Goal: Obtain resource: Download file/media

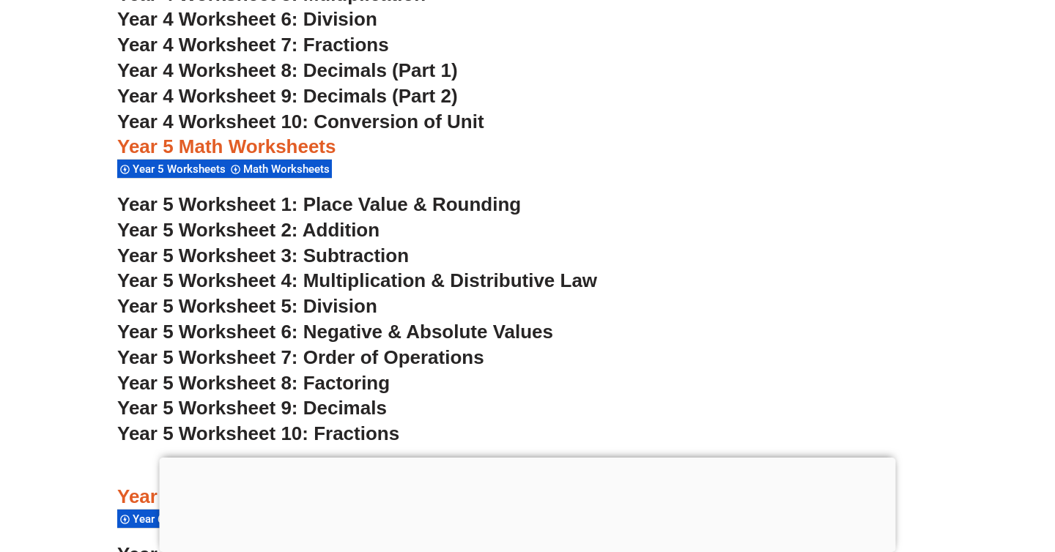
scroll to position [2967, 0]
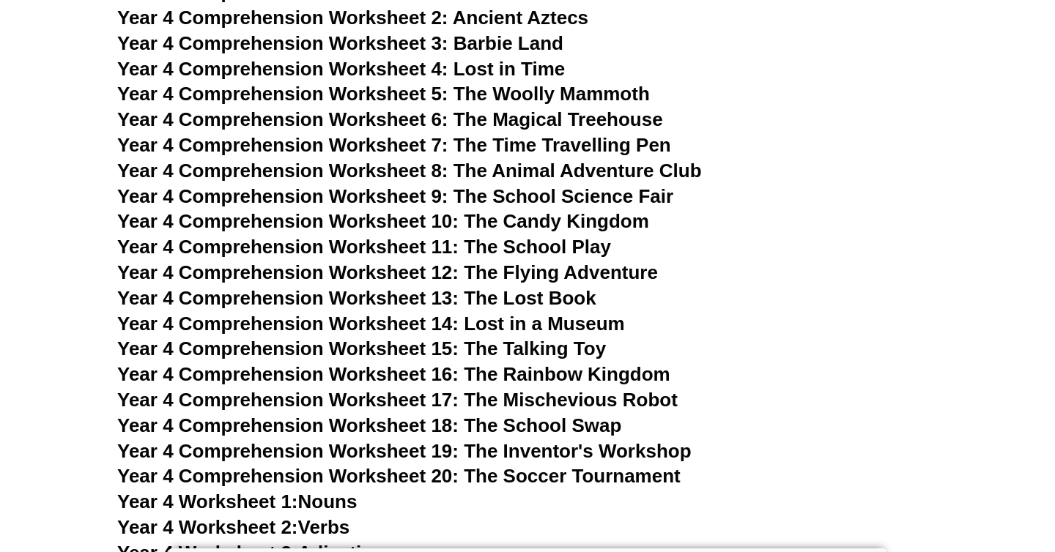
scroll to position [6169, 0]
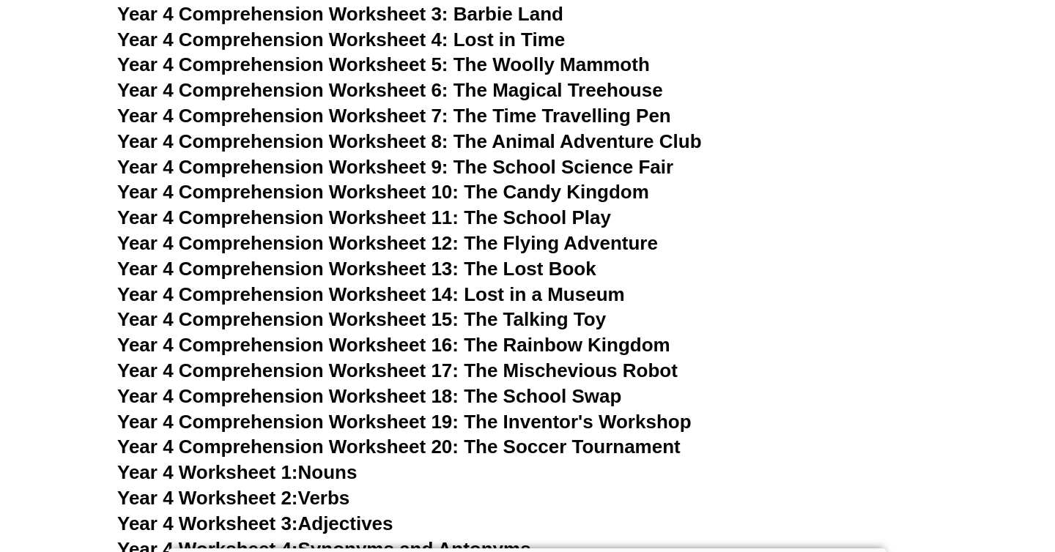
click at [423, 169] on span "Year 4 Comprehension Worksheet 9: The School Science Fair" at bounding box center [395, 167] width 556 height 22
click at [349, 196] on span "Year 4 Comprehension Worksheet 10: The Candy Kingdom" at bounding box center [383, 192] width 532 height 22
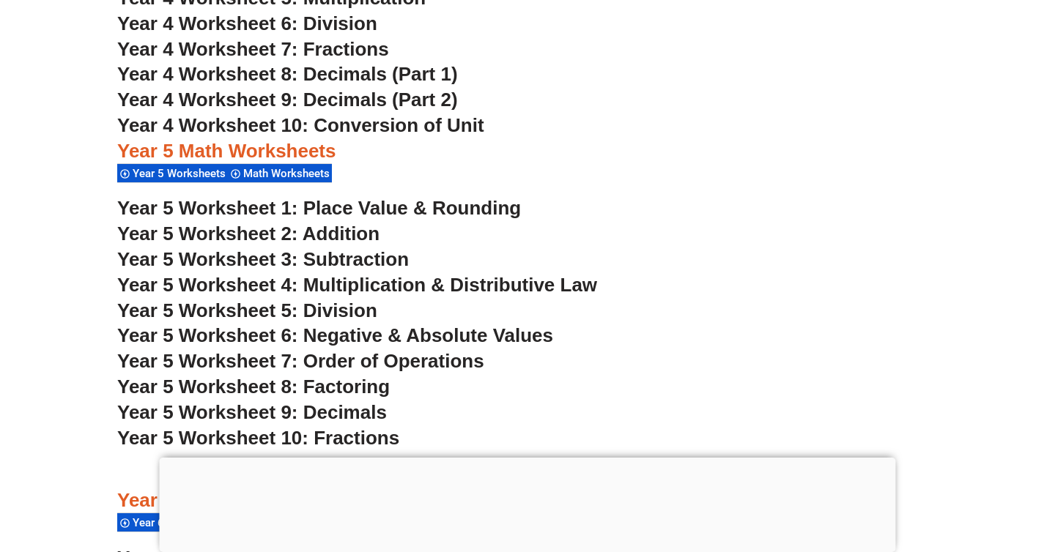
scroll to position [2897, 0]
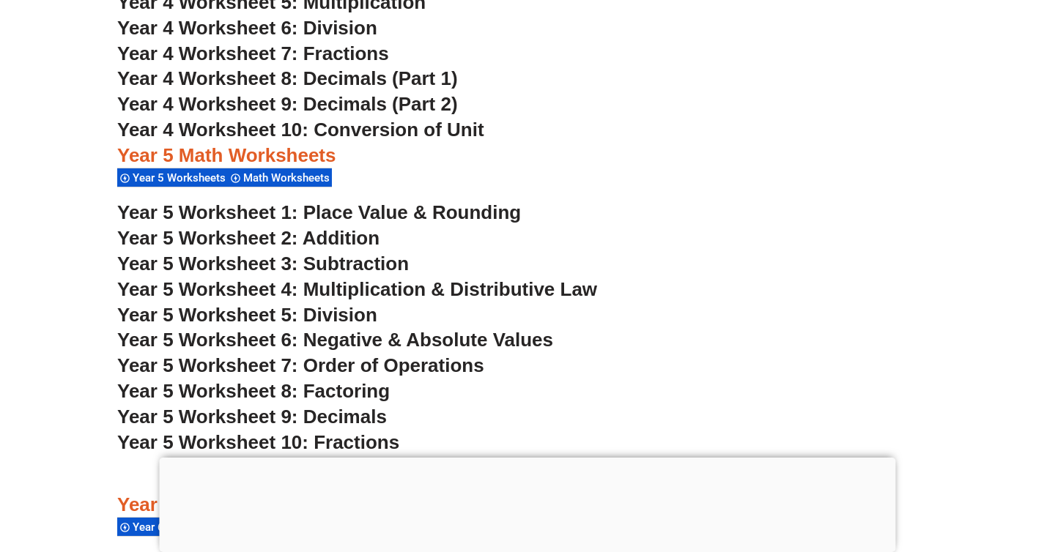
click at [263, 51] on span "Year 4 Worksheet 7: Fractions" at bounding box center [253, 53] width 272 height 22
click at [278, 83] on span "Year 4 Worksheet 8: Decimals (Part 1)" at bounding box center [287, 78] width 341 height 22
